Goal: Obtain resource: Download file/media

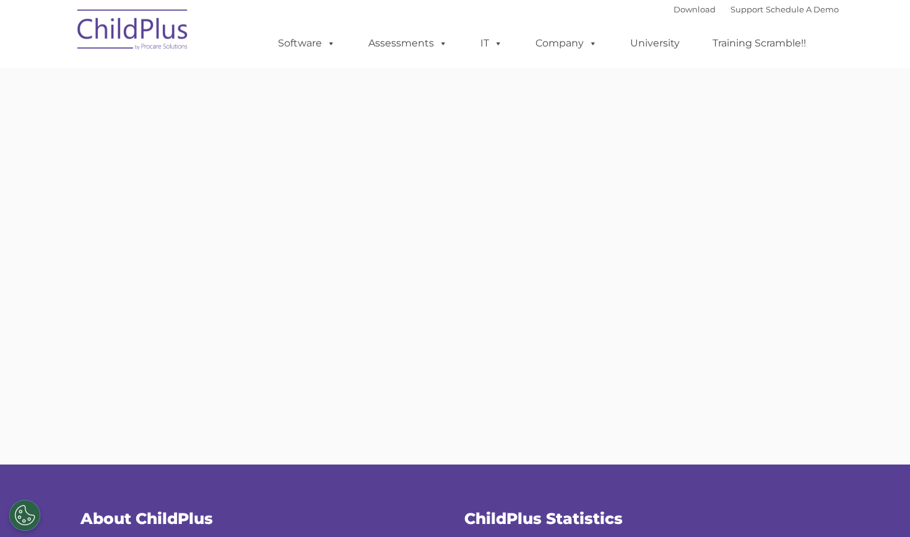
type input ""
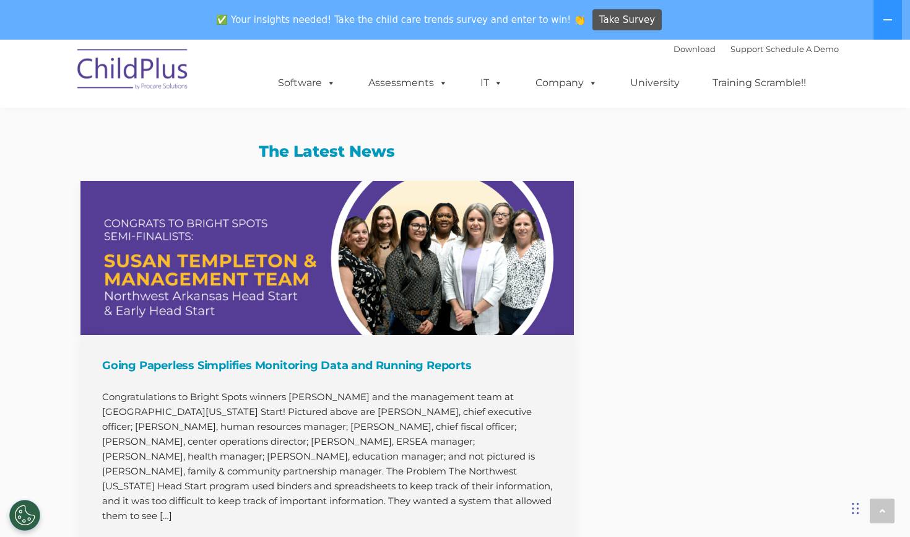
scroll to position [928, 0]
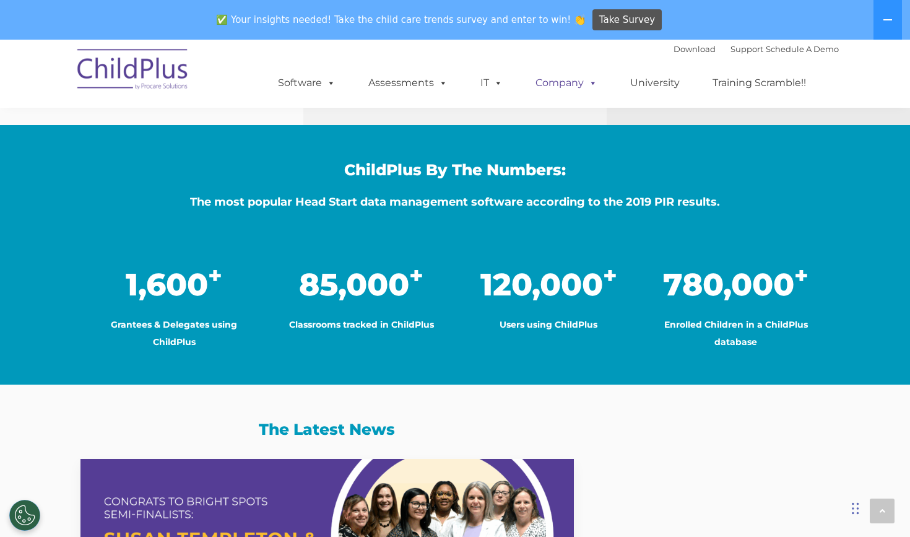
click at [584, 87] on span at bounding box center [591, 83] width 14 height 12
click at [574, 80] on link "Company" at bounding box center [566, 83] width 87 height 25
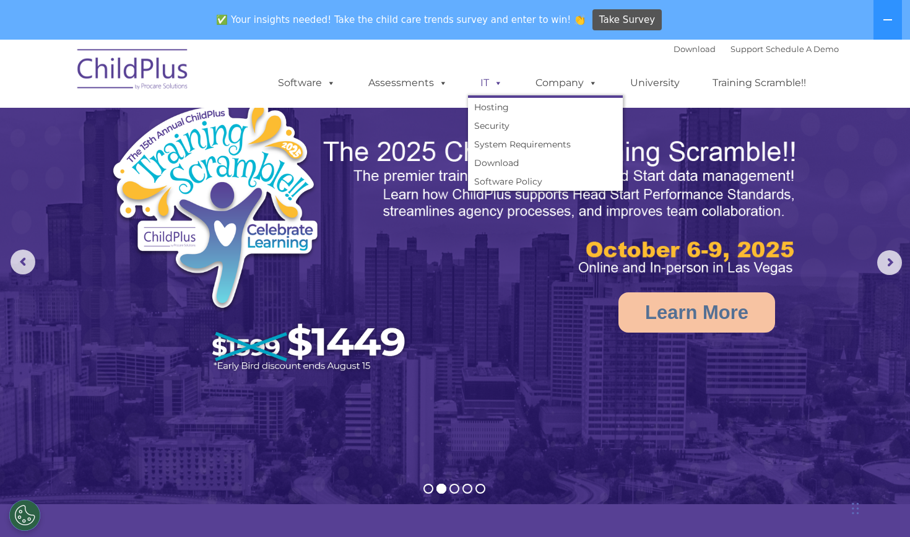
click at [478, 85] on link "IT" at bounding box center [491, 83] width 47 height 25
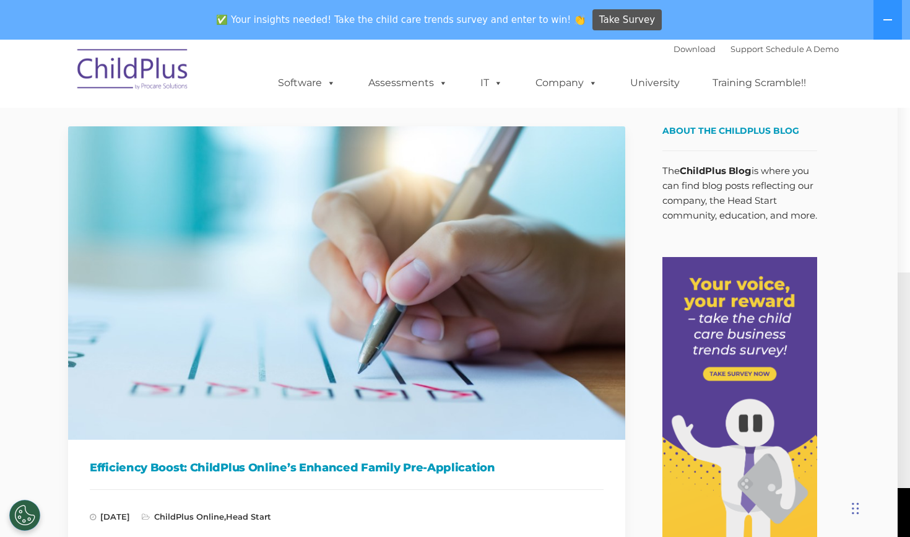
scroll to position [0, 12]
click at [890, 15] on icon at bounding box center [888, 20] width 10 height 10
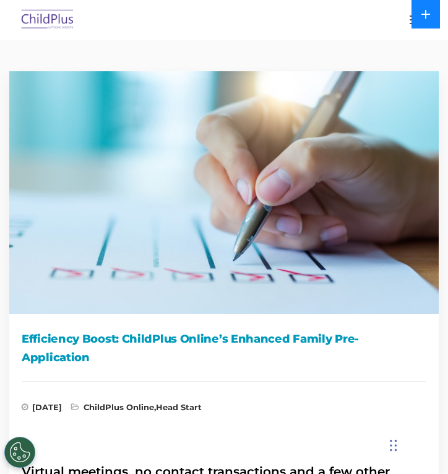
scroll to position [0, 0]
click at [434, 21] on button at bounding box center [426, 14] width 28 height 28
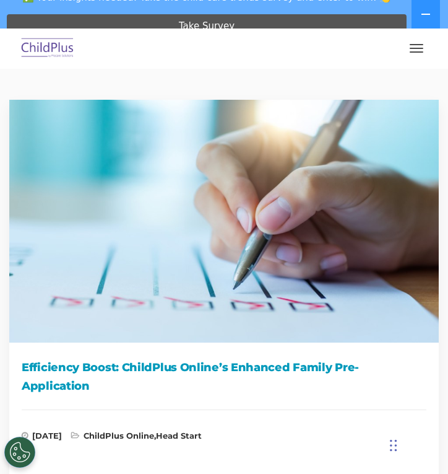
click at [423, 52] on span "button" at bounding box center [417, 51] width 14 height 1
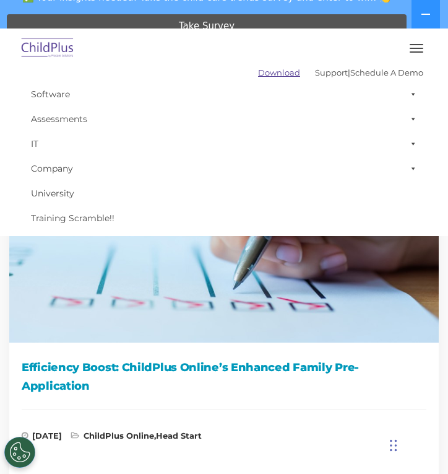
click at [270, 75] on link "Download" at bounding box center [279, 72] width 42 height 10
